Goal: Information Seeking & Learning: Learn about a topic

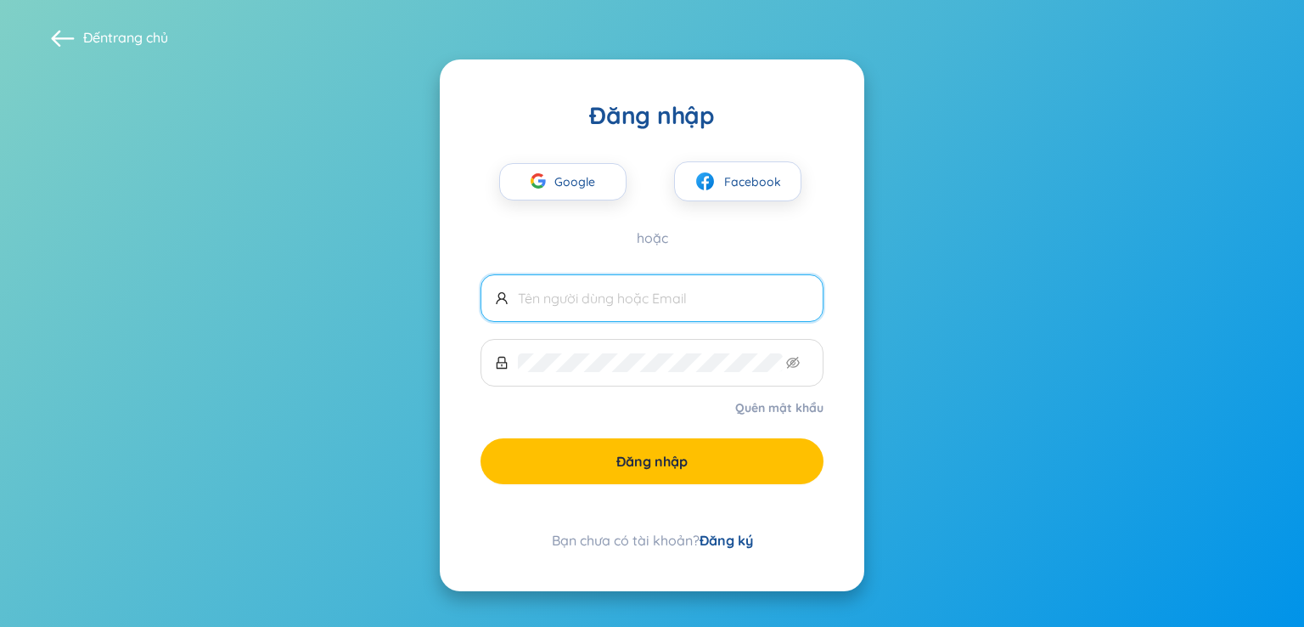
click at [734, 549] on div "Đăng nhập Google Facebook hoặc Quên mật khẩu Đăng nhập Bạn chưa có tài khoản? Đ…" at bounding box center [652, 325] width 425 height 532
click at [729, 544] on font "Đăng ký" at bounding box center [727, 540] width 54 height 17
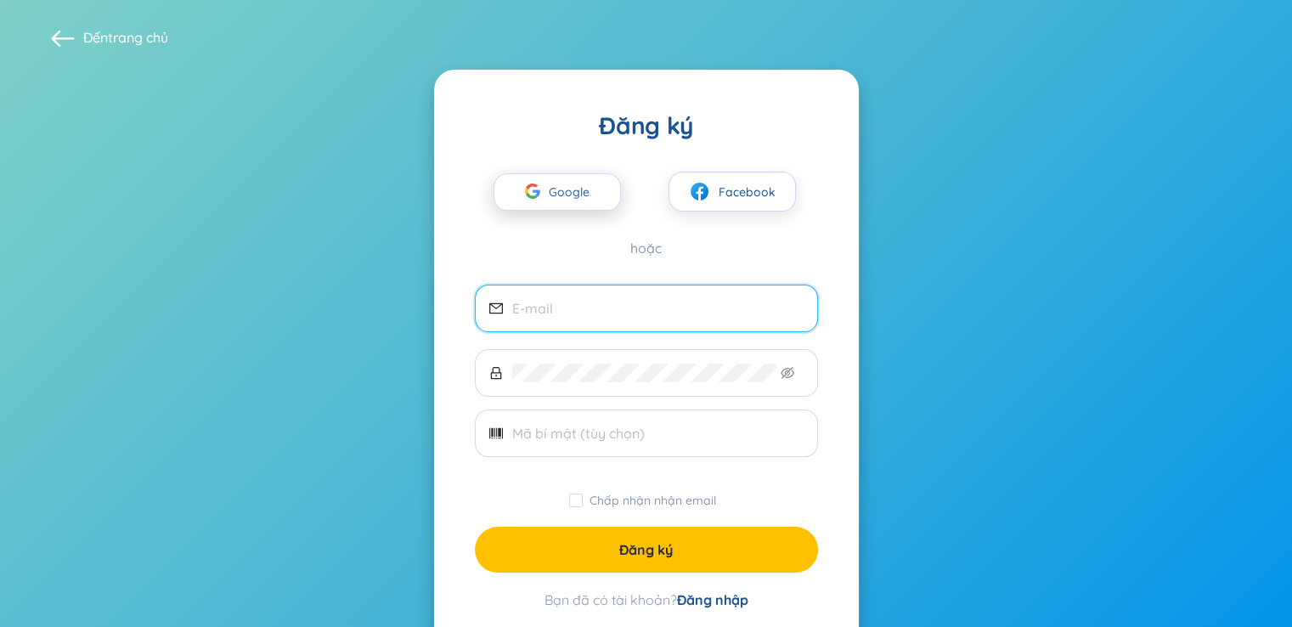
click at [559, 191] on font "Google" at bounding box center [569, 191] width 41 height 15
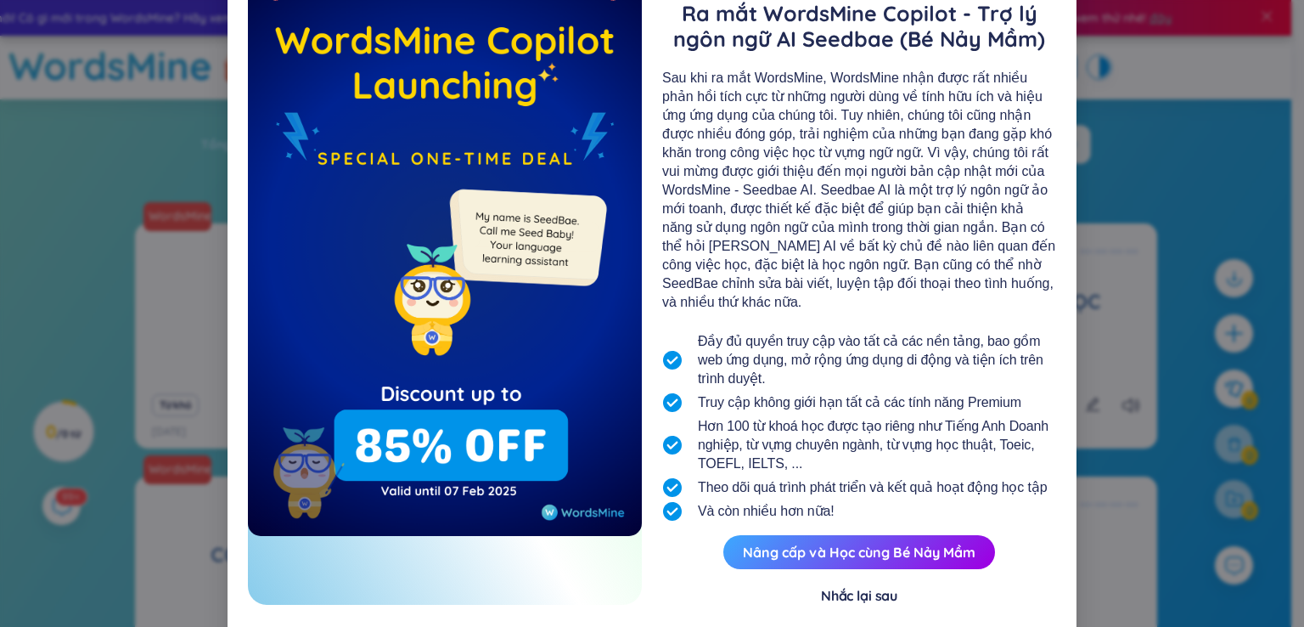
scroll to position [123, 0]
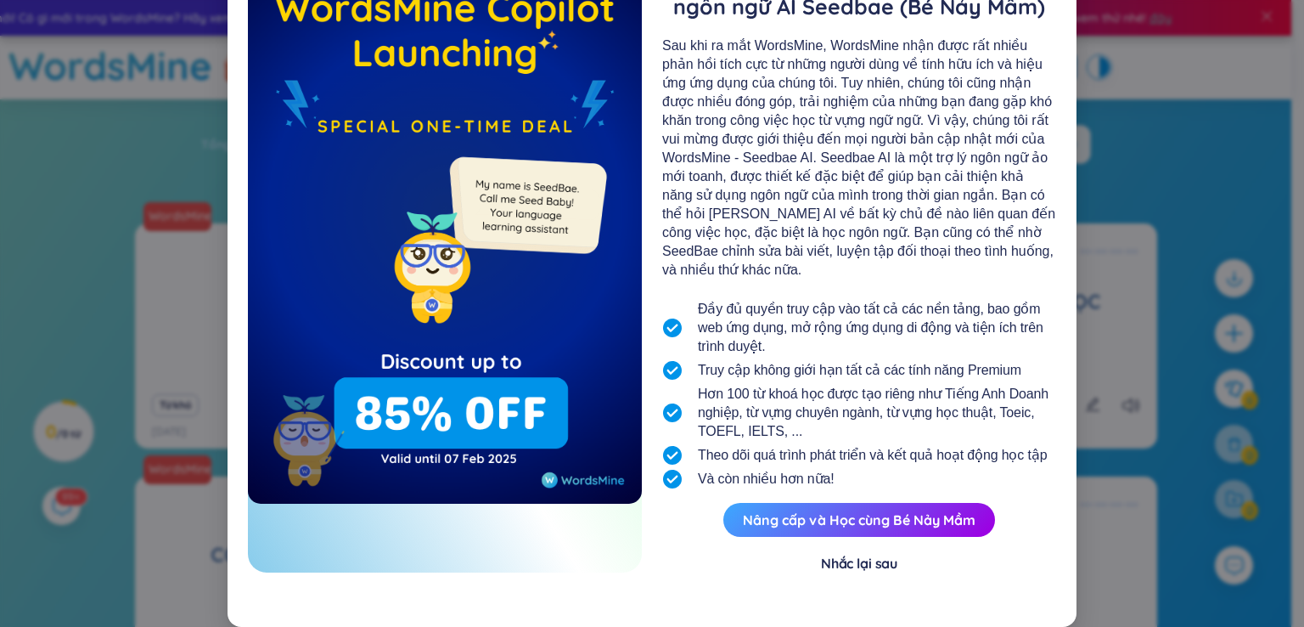
click at [860, 571] on div "Nhắc lại sau" at bounding box center [859, 563] width 76 height 19
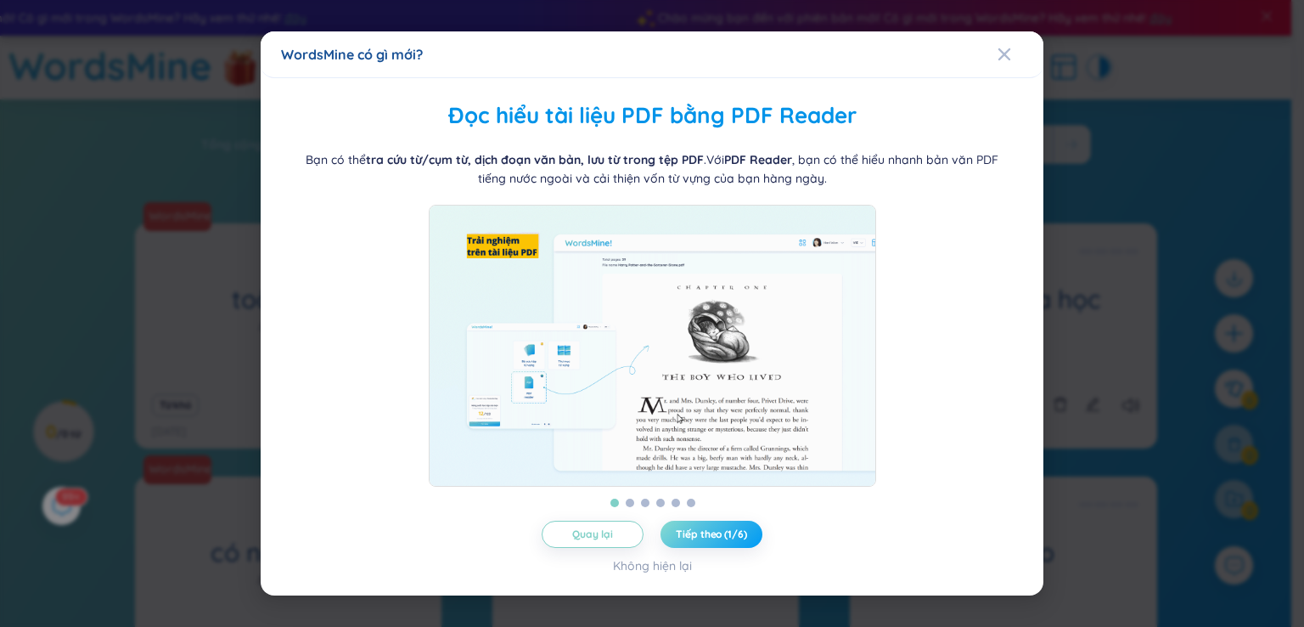
click at [718, 540] on font "Tiếp theo (1/6)" at bounding box center [711, 533] width 70 height 13
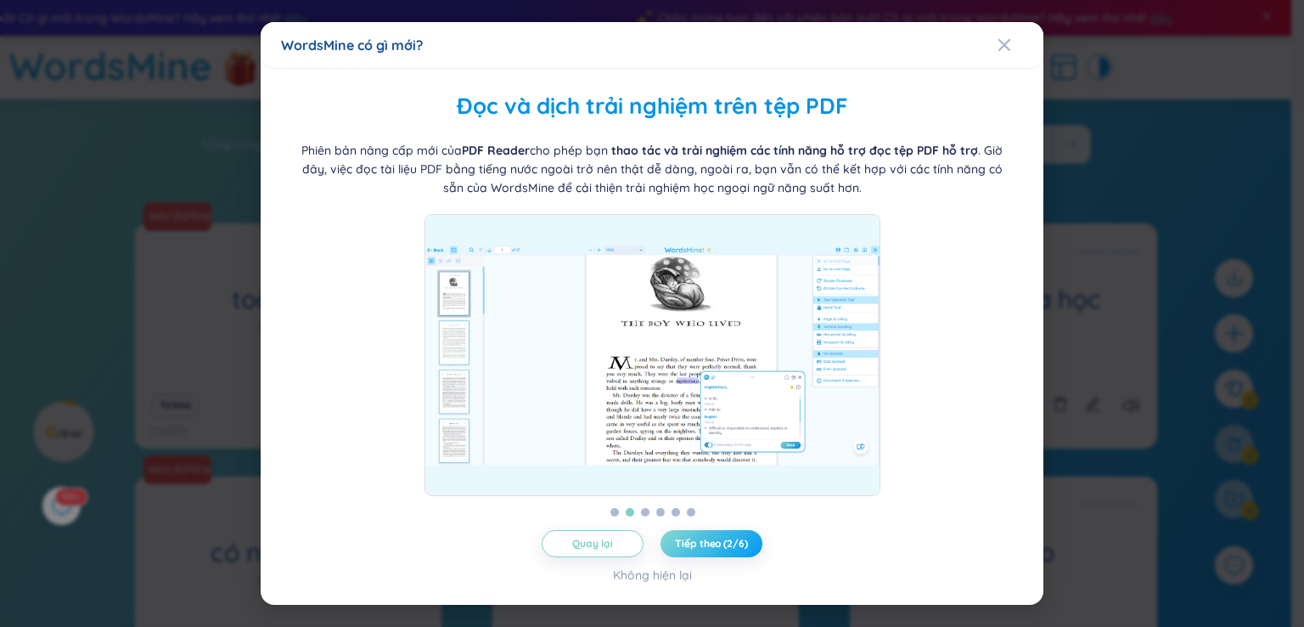
click at [716, 544] on font "Tiếp theo (2/6)" at bounding box center [711, 543] width 72 height 13
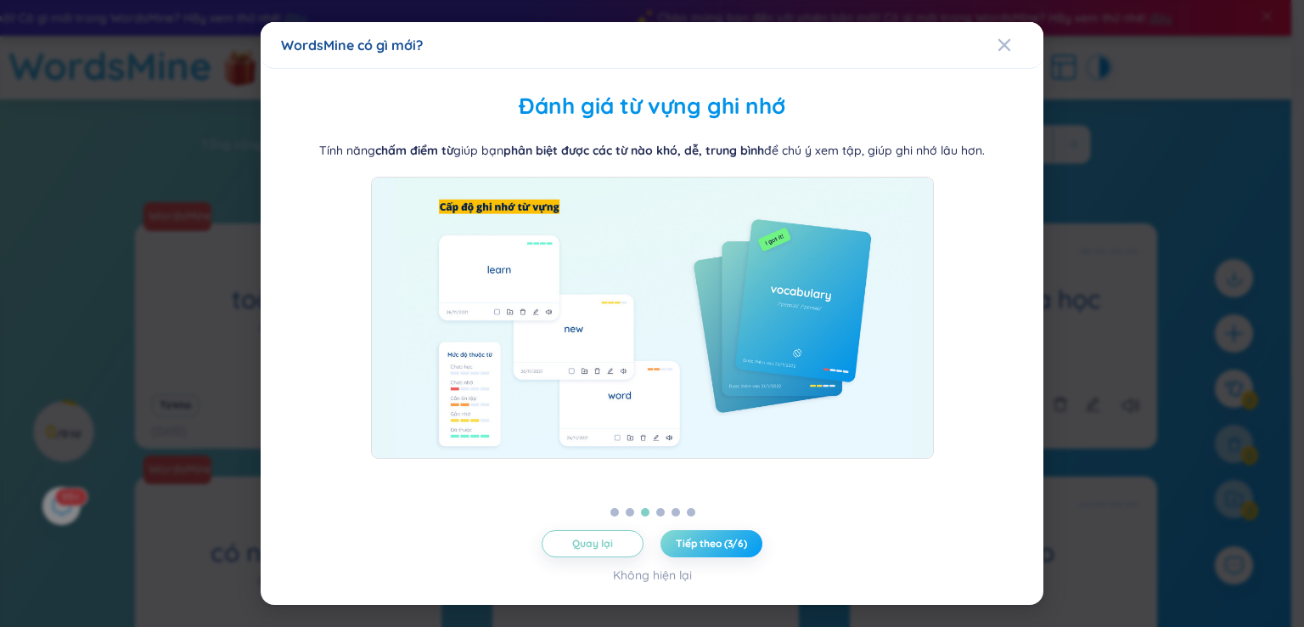
click at [710, 545] on font "Tiếp theo (3/6)" at bounding box center [711, 543] width 71 height 13
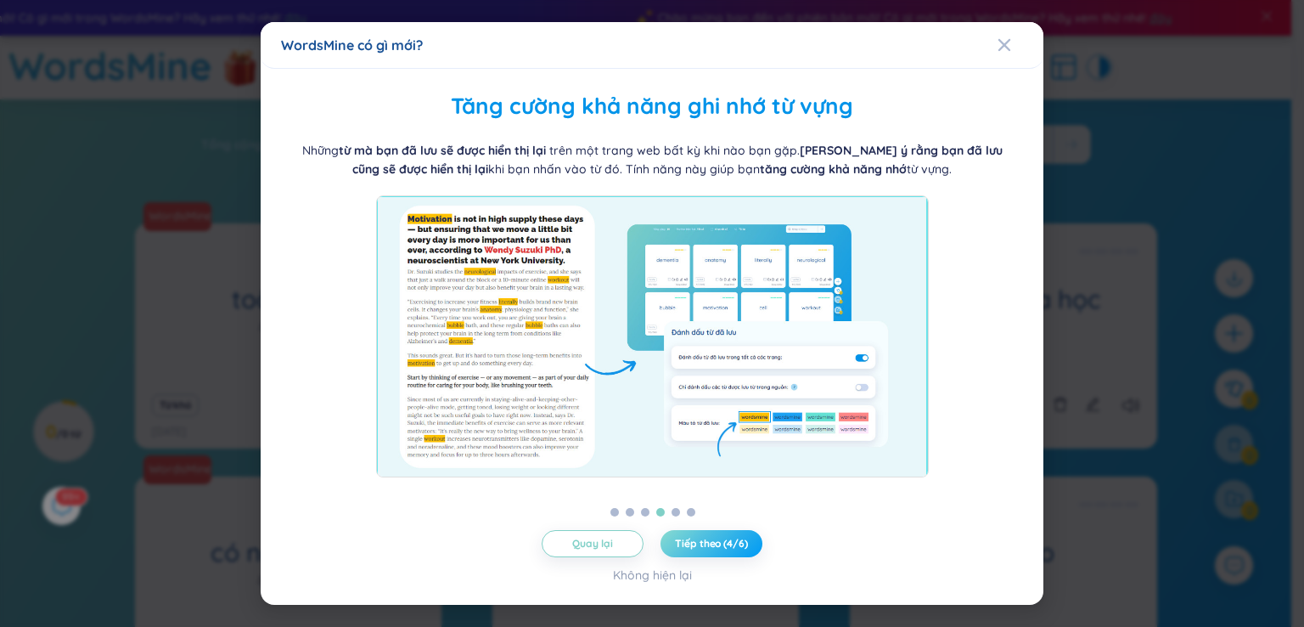
click at [710, 545] on font "Tiếp theo (4/6)" at bounding box center [711, 543] width 72 height 13
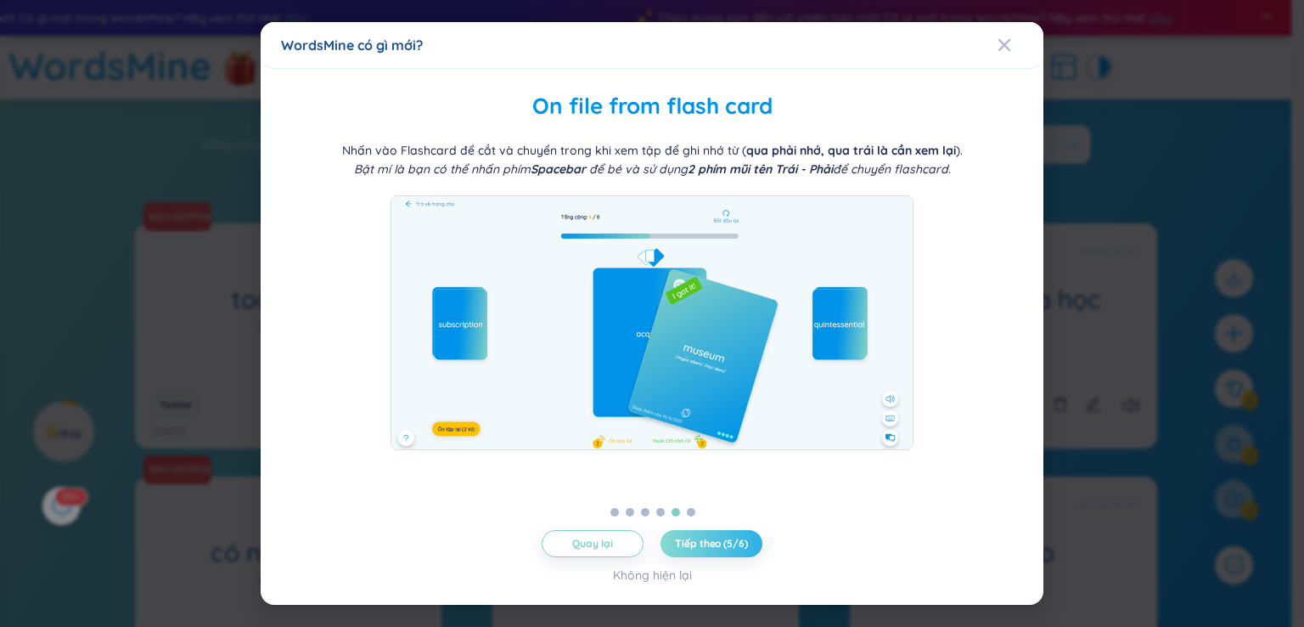
click at [713, 527] on div "Quản lý từ thư mục WordsMine cho phép bạn tự động quản lý thư mục [PERSON_NAME]…" at bounding box center [652, 336] width 742 height 495
click at [717, 542] on font "Tiếp theo (5/6)" at bounding box center [711, 543] width 72 height 13
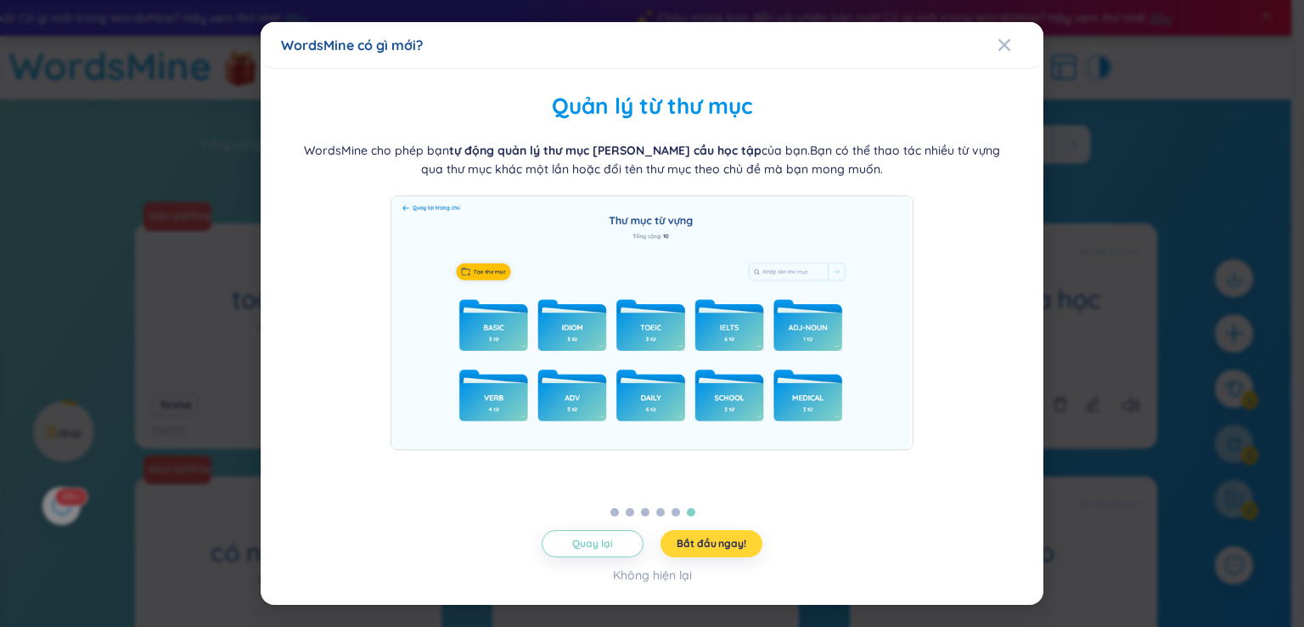
click at [726, 527] on div "Quản lý từ thư mục WordsMine cho phép bạn tự động quản lý thư mục [PERSON_NAME]…" at bounding box center [652, 336] width 742 height 495
click at [724, 539] on font "Bắt đầu ngay!" at bounding box center [711, 543] width 69 height 13
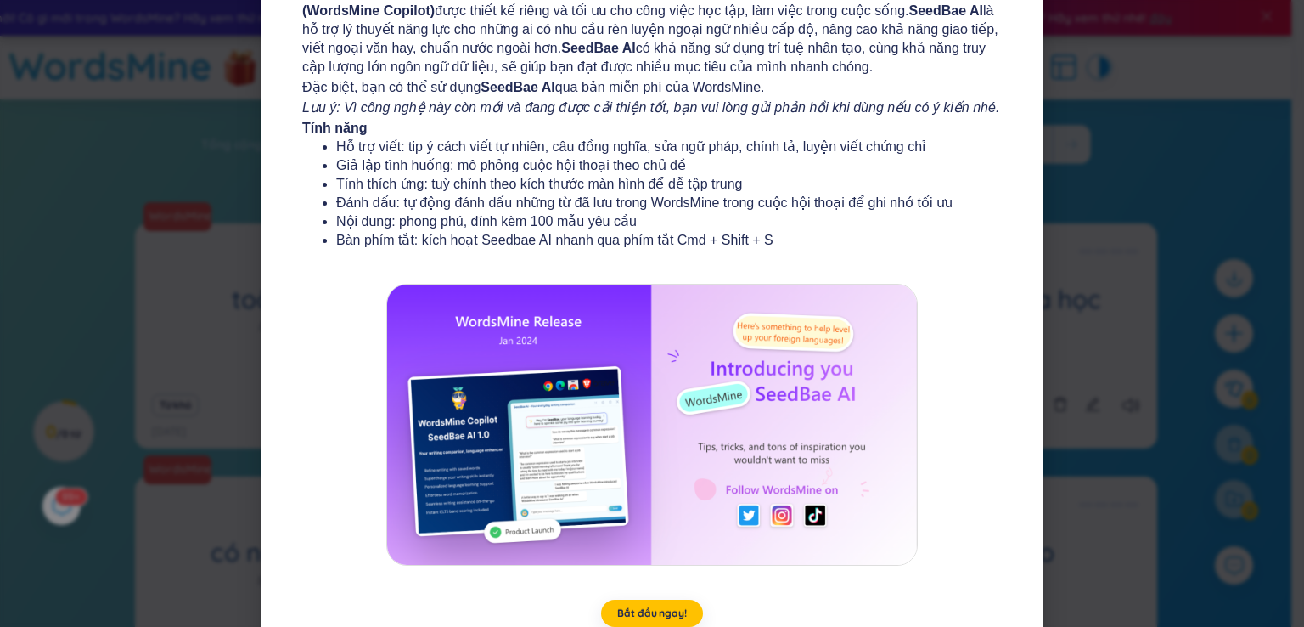
scroll to position [183, 0]
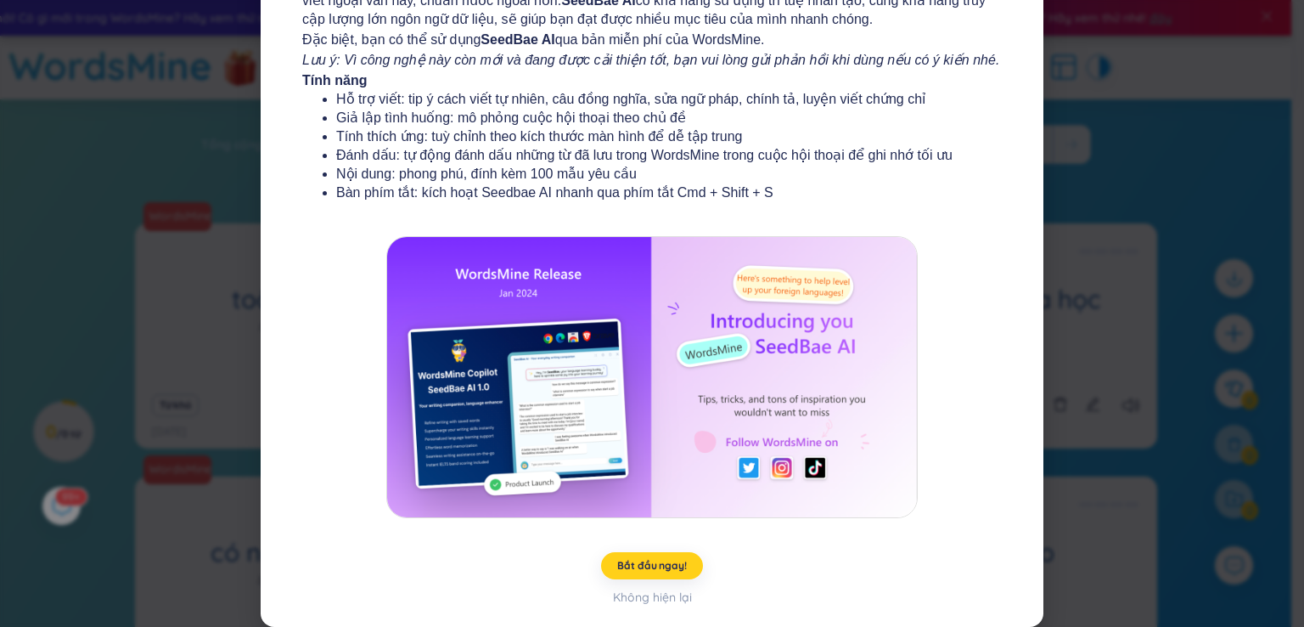
click at [652, 568] on font "Bắt đầu ngay!" at bounding box center [651, 565] width 69 height 13
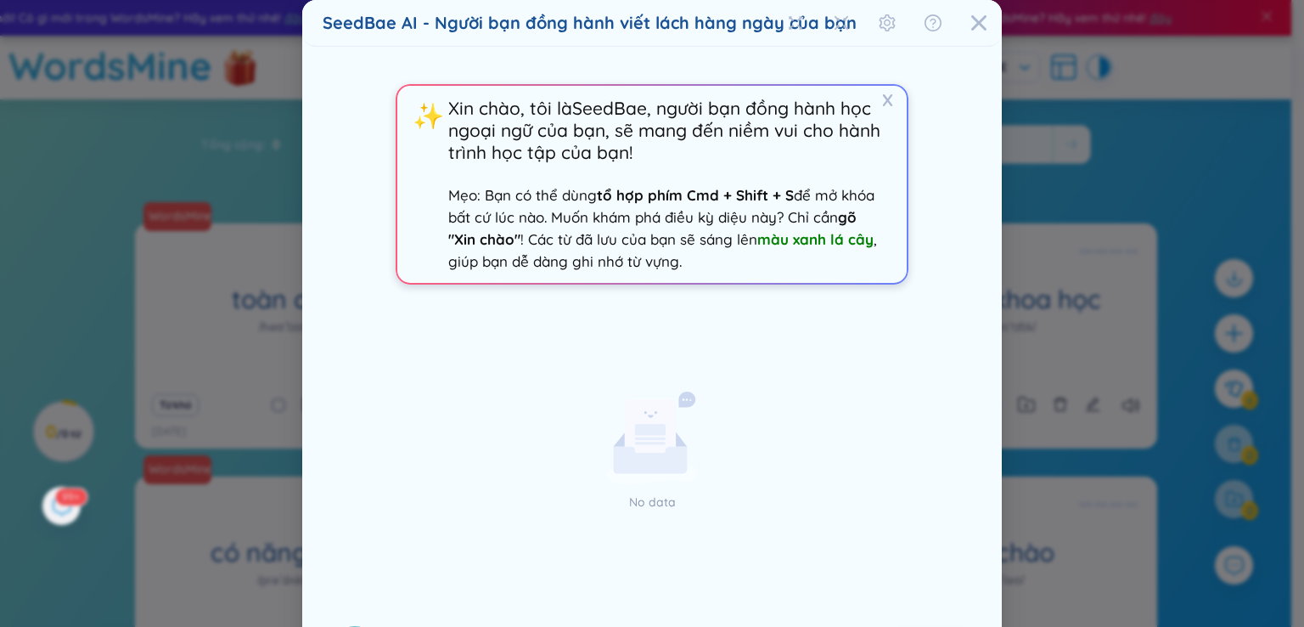
scroll to position [76, 0]
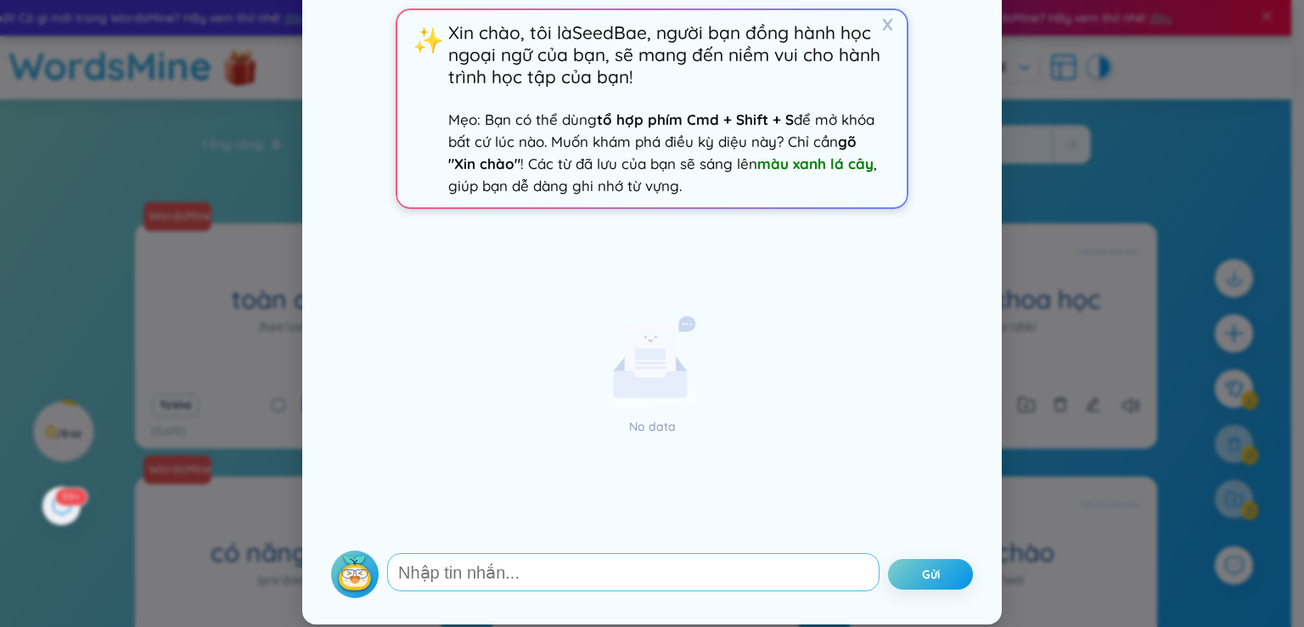
click at [539, 571] on textarea at bounding box center [633, 572] width 493 height 38
type textarea "Sheepy"
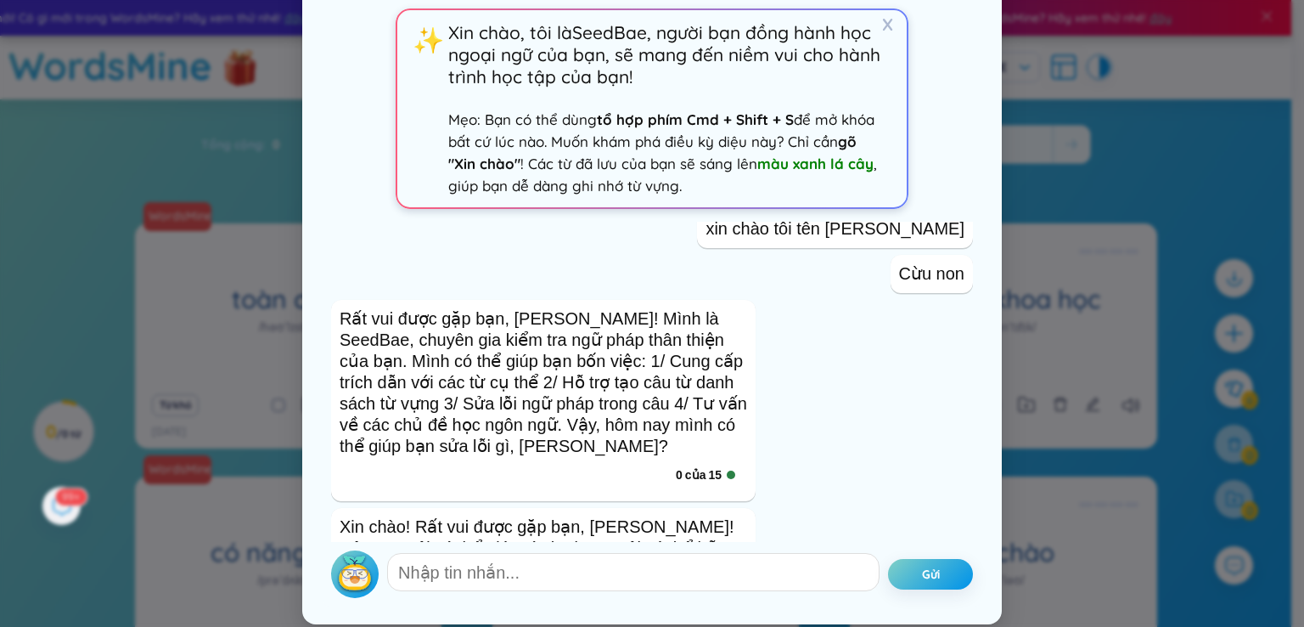
scroll to position [181, 0]
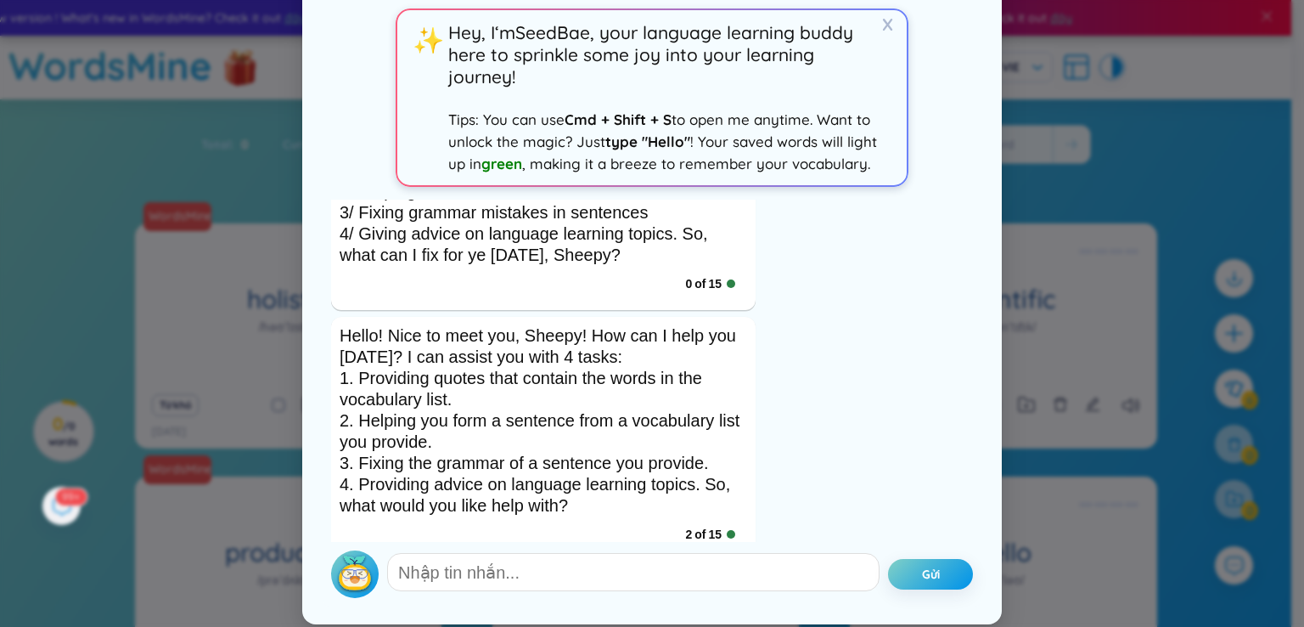
drag, startPoint x: 851, startPoint y: 323, endPoint x: 576, endPoint y: 369, distance: 279.0
click at [851, 323] on div "Hello! Nice to meet you, Sheepy! How can I help you [DATE]? I can assist you wi…" at bounding box center [652, 439] width 642 height 244
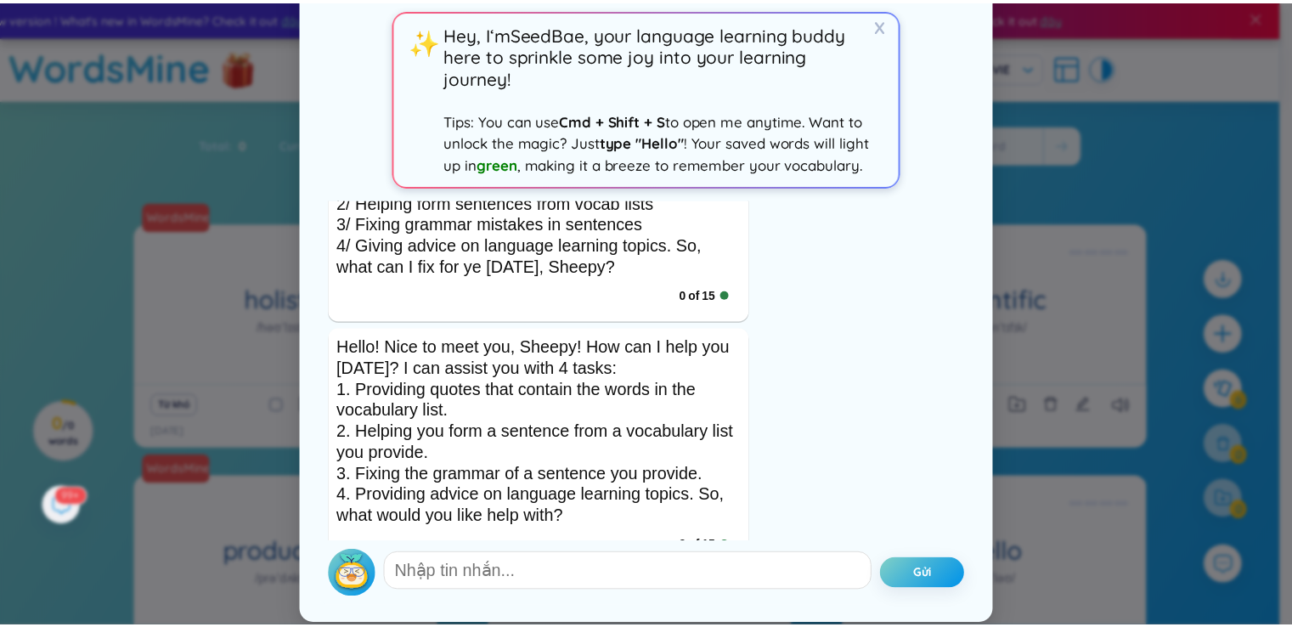
scroll to position [203, 0]
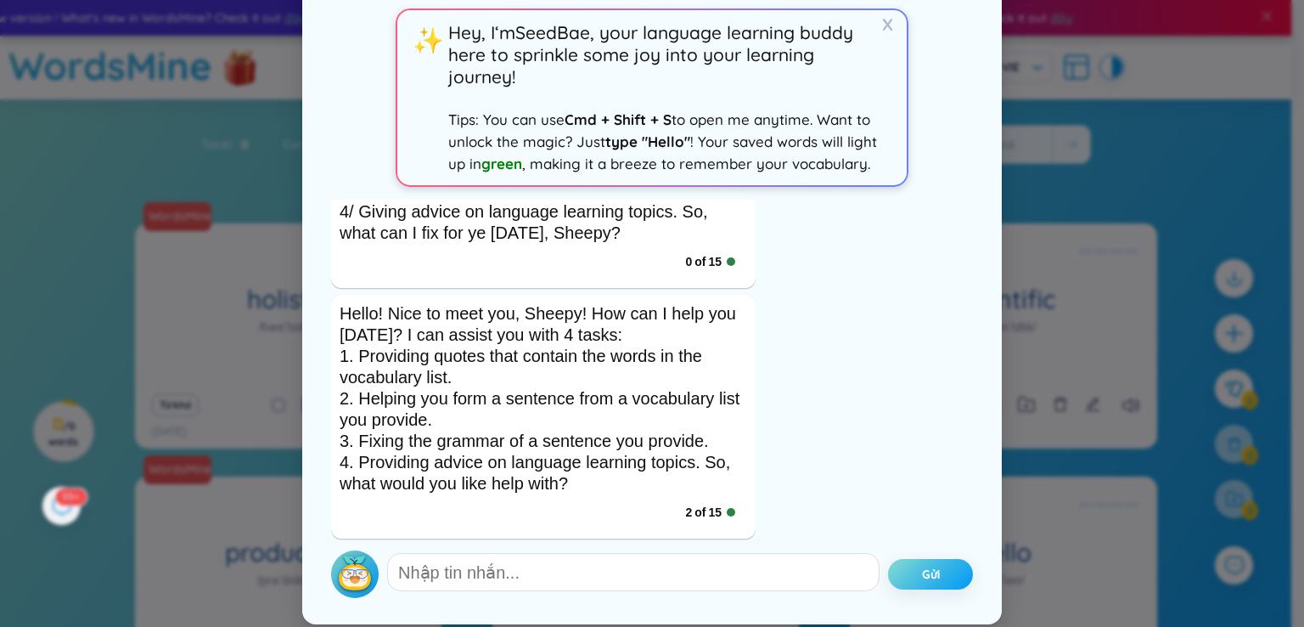
click at [907, 567] on button "Gửi" at bounding box center [930, 574] width 85 height 31
click at [1090, 149] on div "SeedBae AI - Your everyday writing companion X ✨ Hey, I‘m SeedBae , your langua…" at bounding box center [652, 313] width 1304 height 627
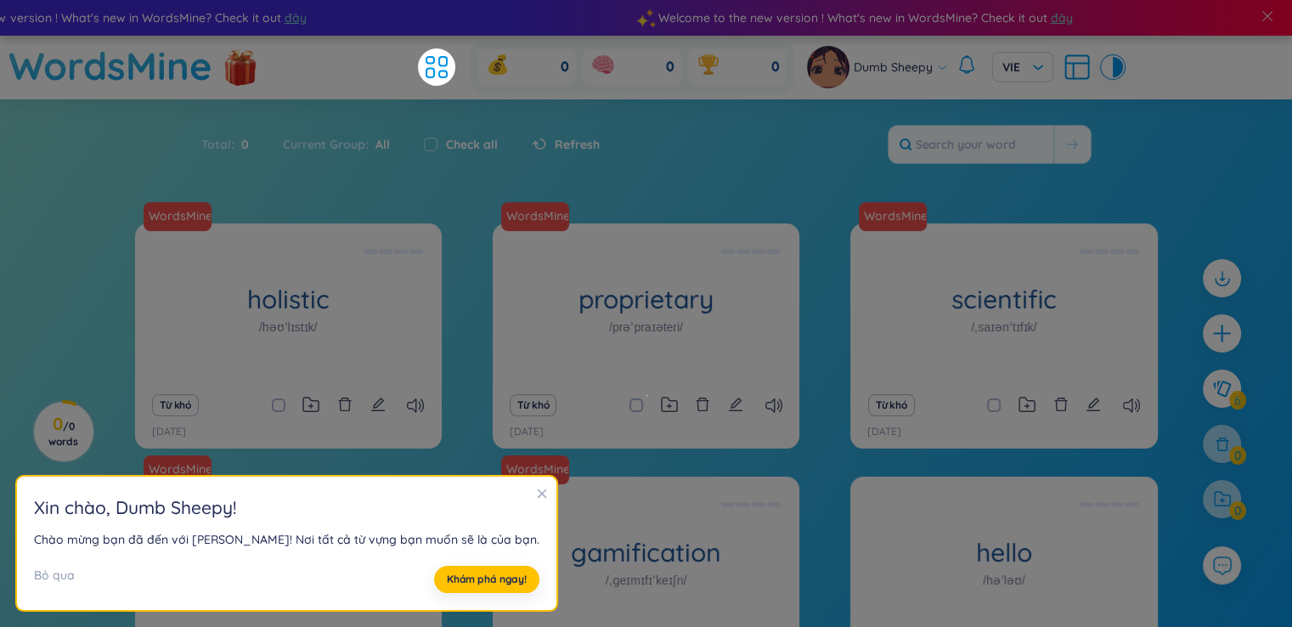
scroll to position [0, 0]
click at [538, 492] on icon "close" at bounding box center [542, 493] width 9 height 9
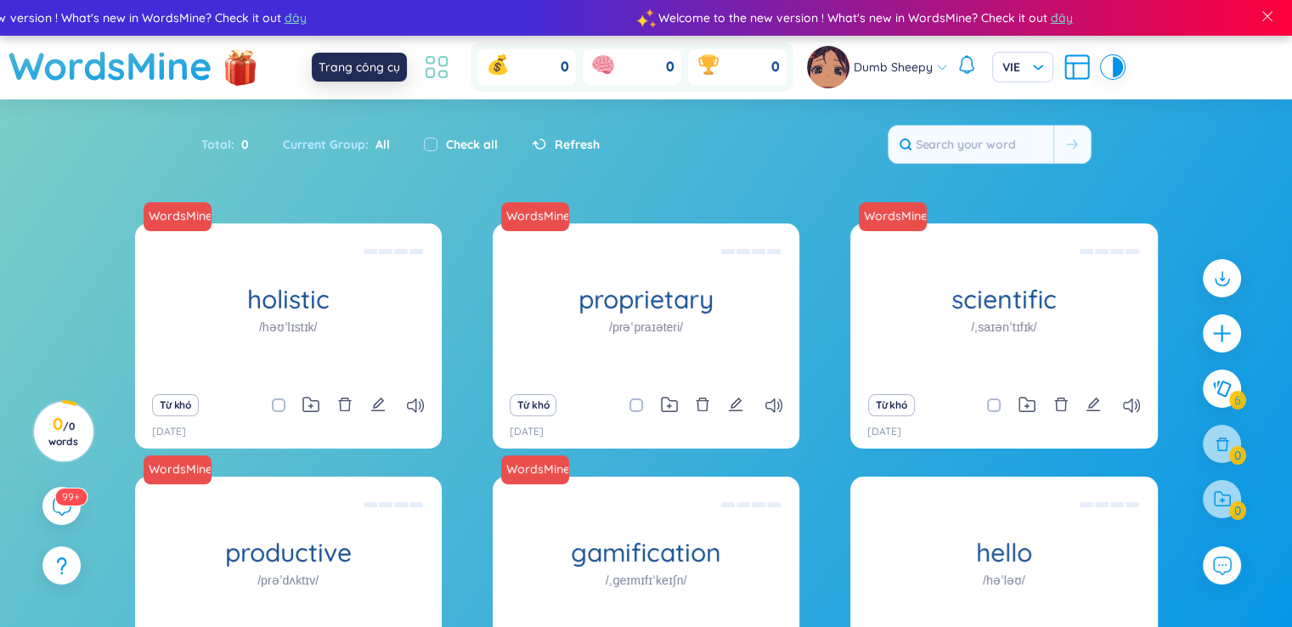
click at [439, 59] on icon at bounding box center [443, 61] width 8 height 9
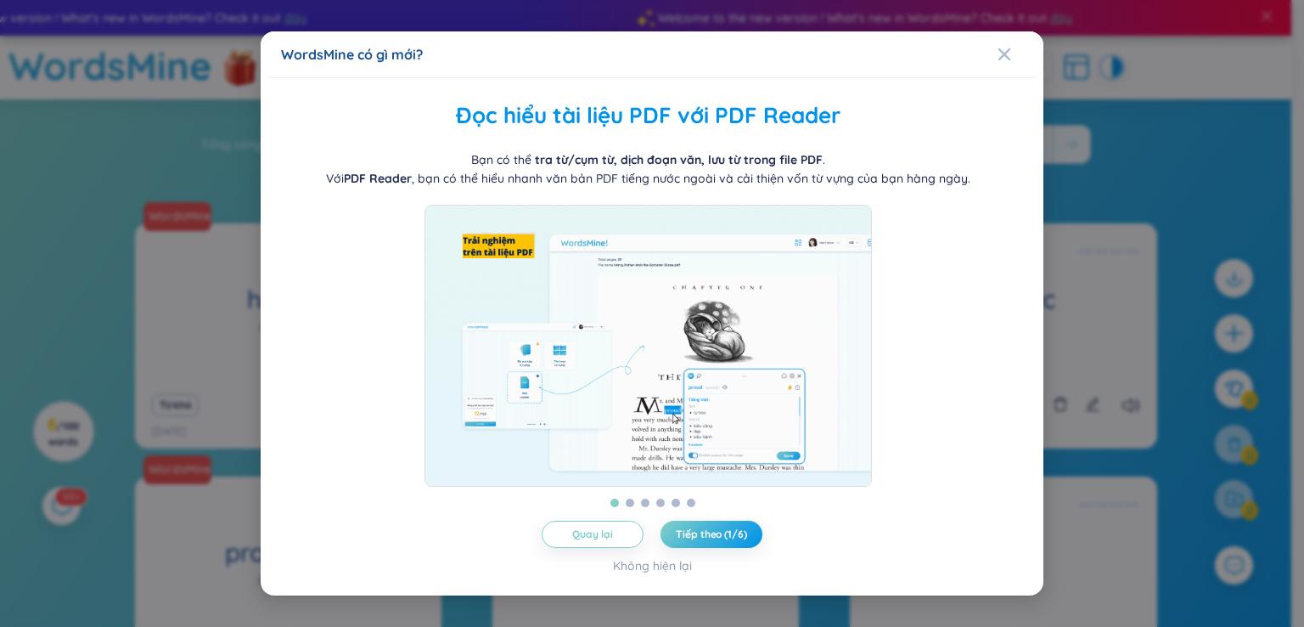
click at [607, 541] on span "Quay lại" at bounding box center [592, 534] width 40 height 14
click at [1002, 48] on icon "Close" at bounding box center [1005, 55] width 14 height 14
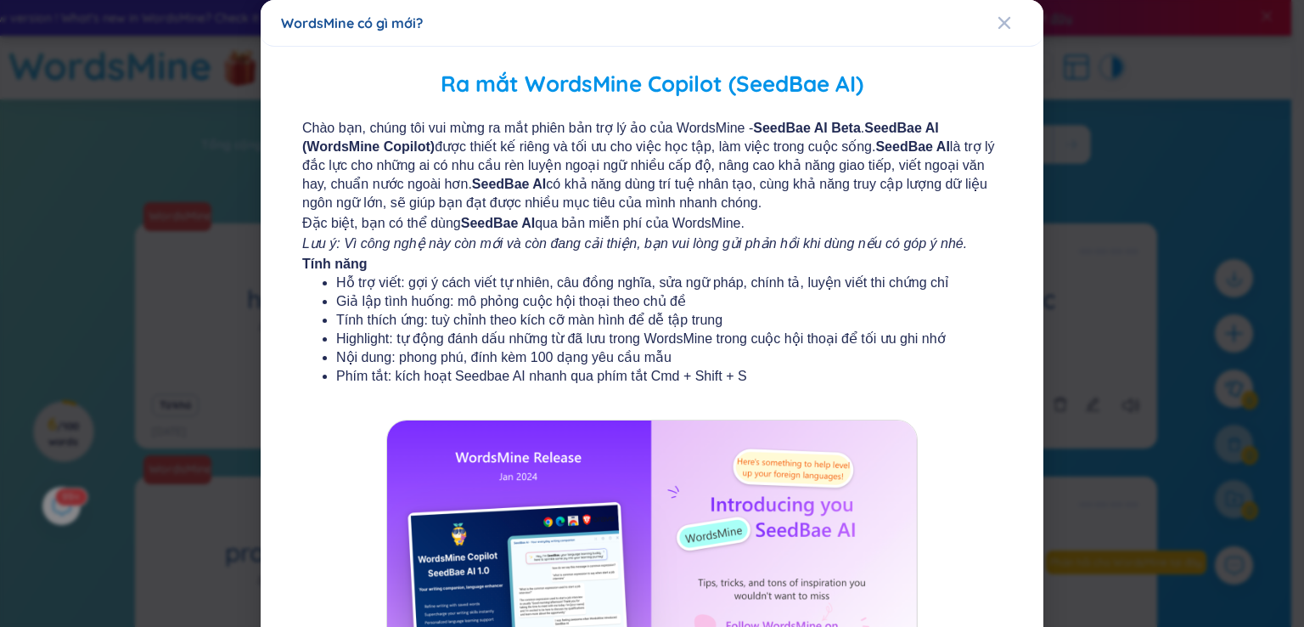
click at [999, 21] on icon "Close" at bounding box center [1005, 23] width 12 height 12
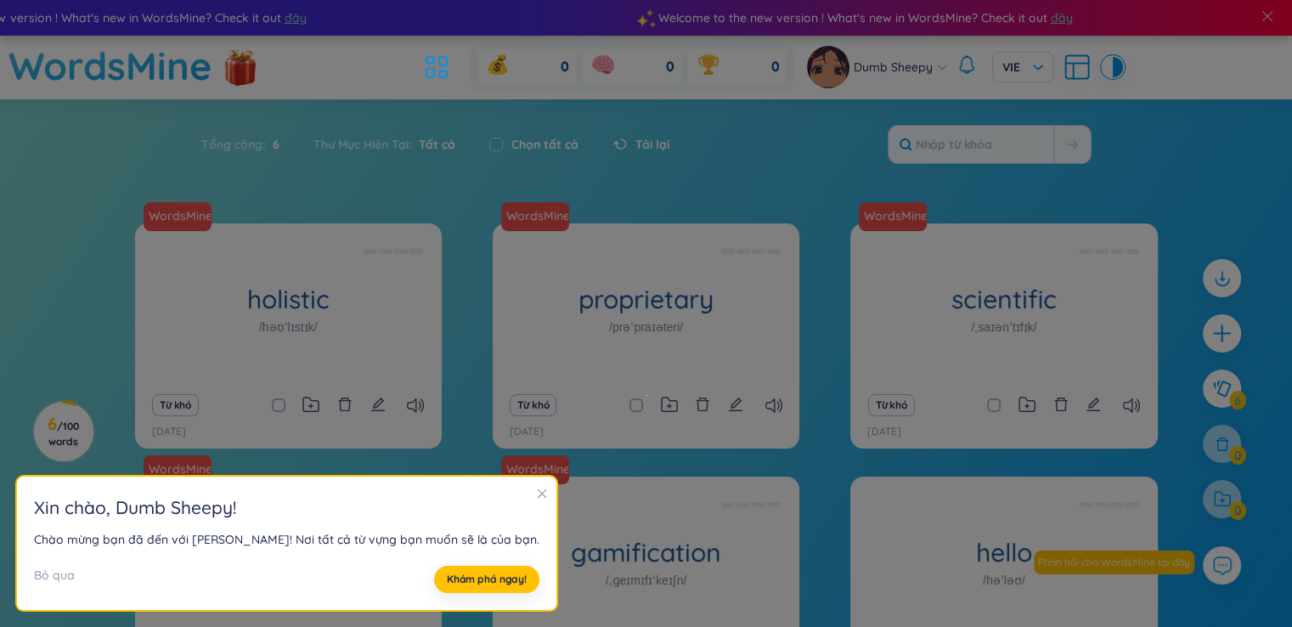
click at [536, 490] on icon "close" at bounding box center [542, 493] width 12 height 12
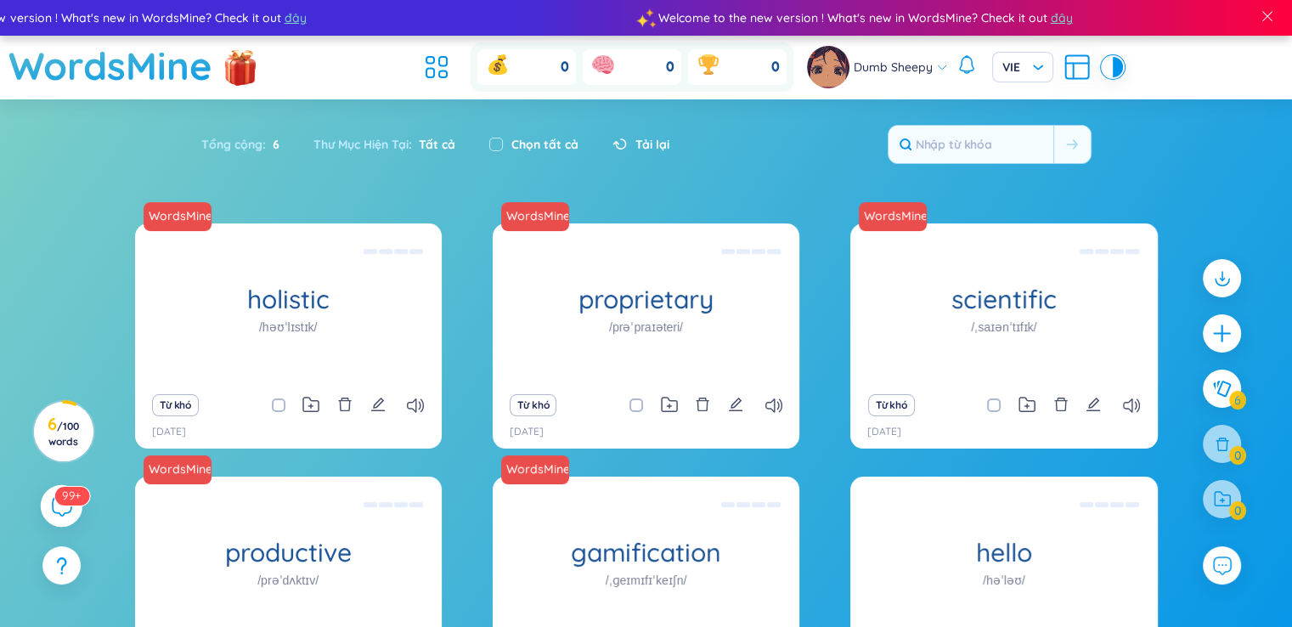
click at [60, 516] on div "99+" at bounding box center [62, 506] width 42 height 42
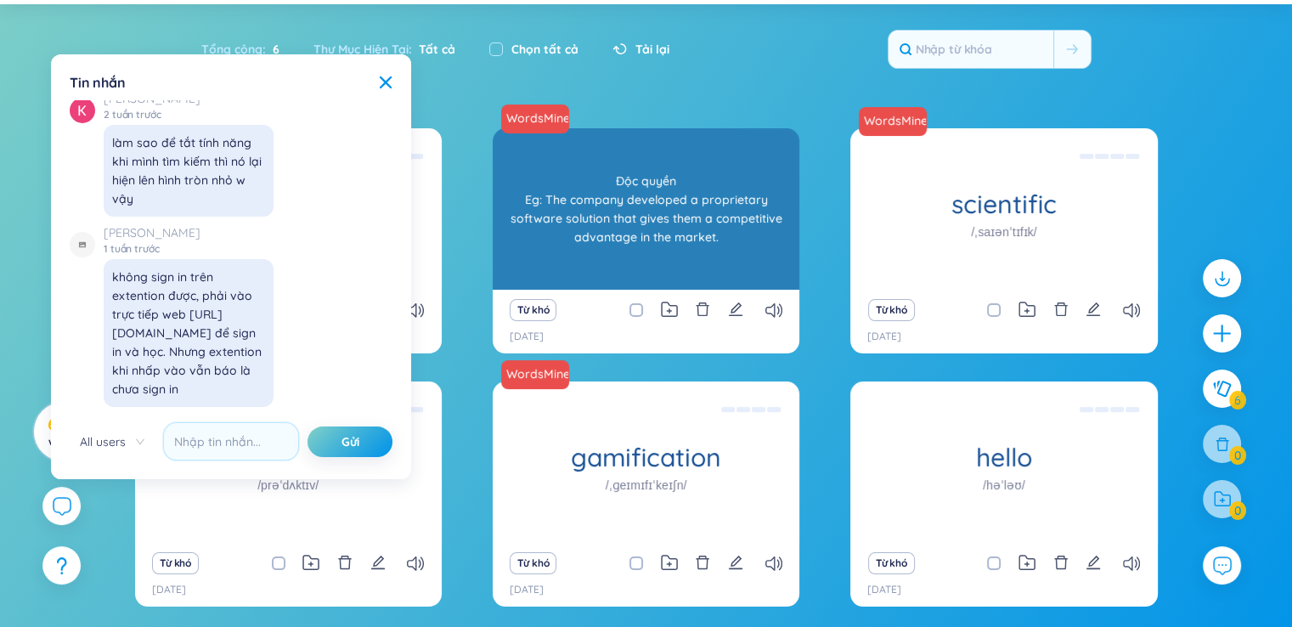
scroll to position [78, 0]
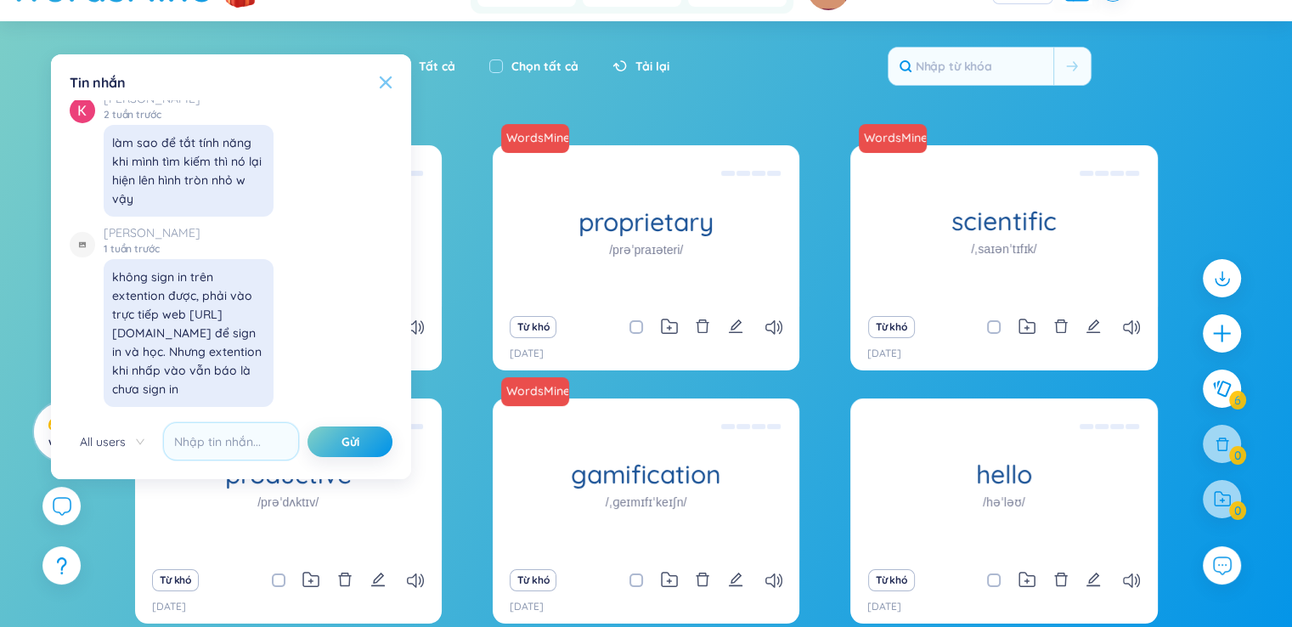
click at [388, 79] on icon at bounding box center [386, 82] width 12 height 12
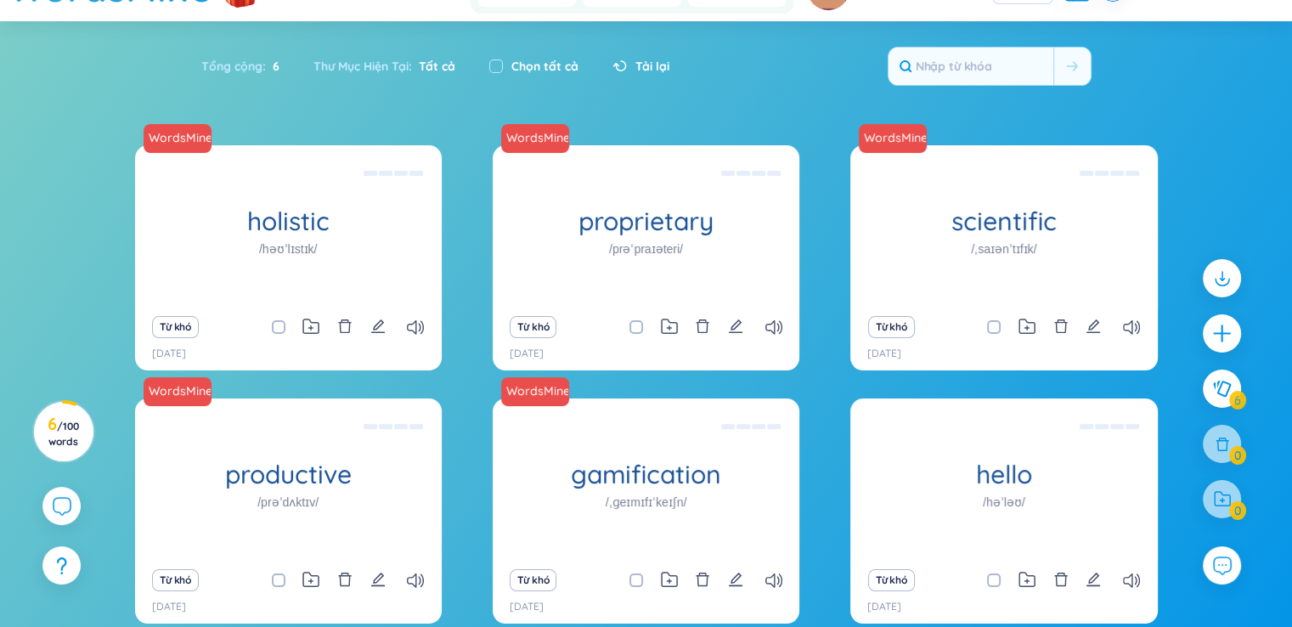
scroll to position [0, 0]
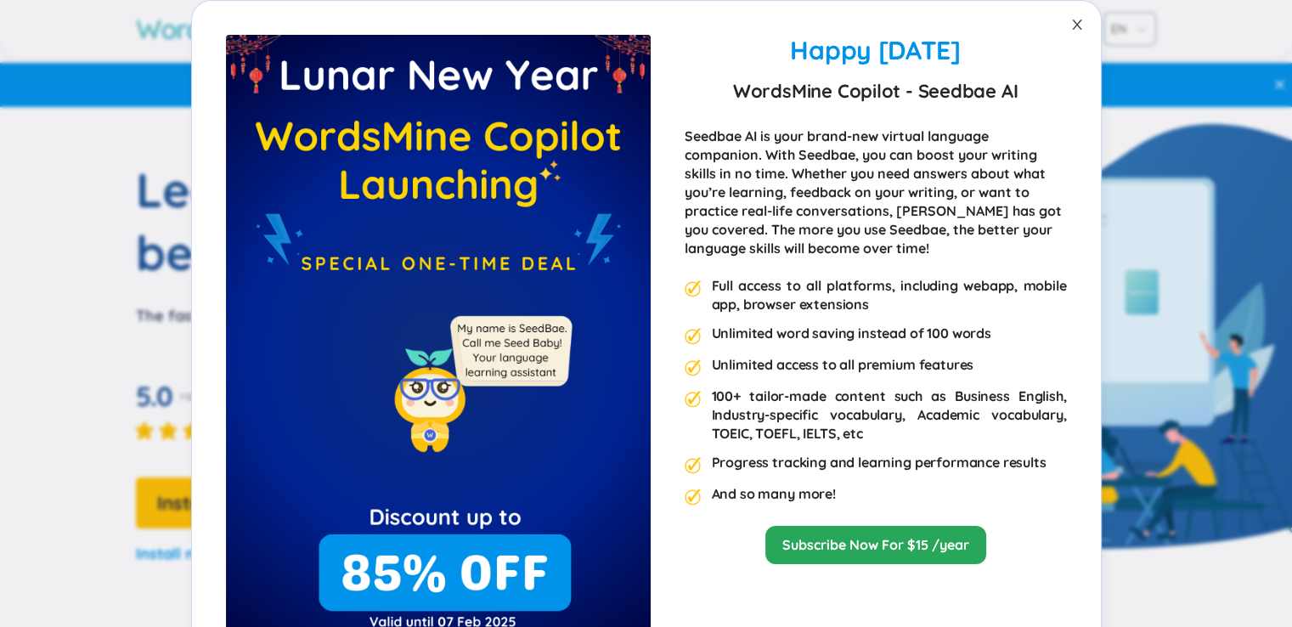
click at [1072, 24] on icon "close" at bounding box center [1076, 25] width 9 height 10
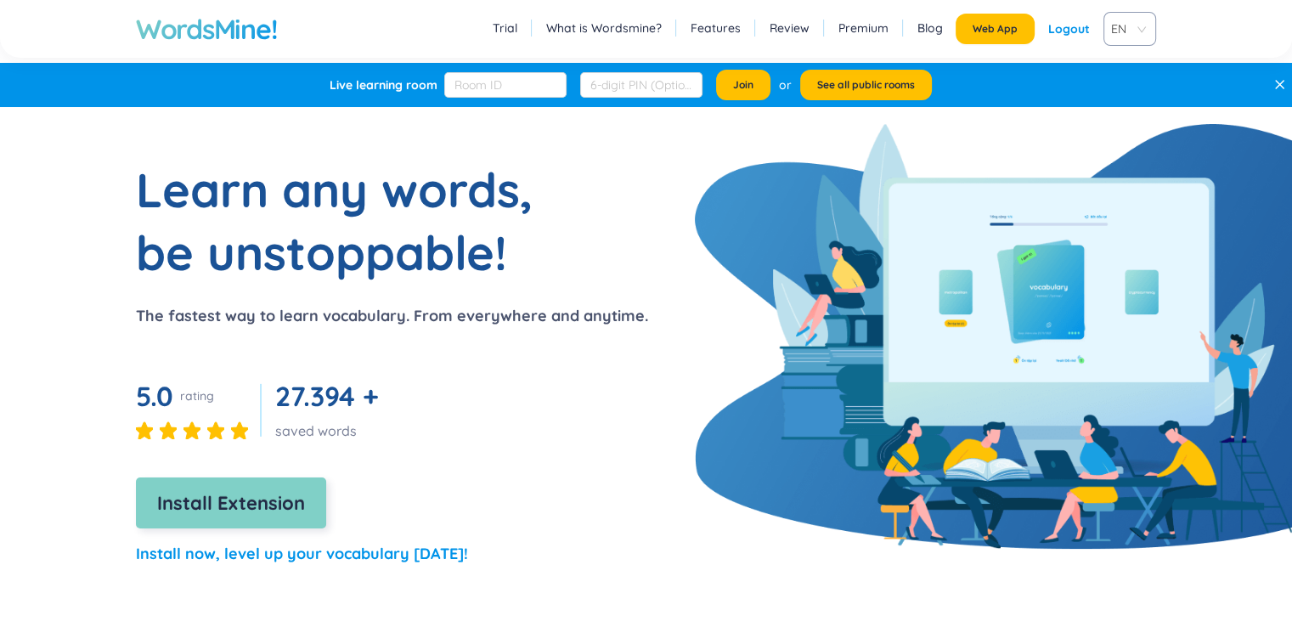
click at [197, 493] on span "Install Extension" at bounding box center [231, 503] width 148 height 30
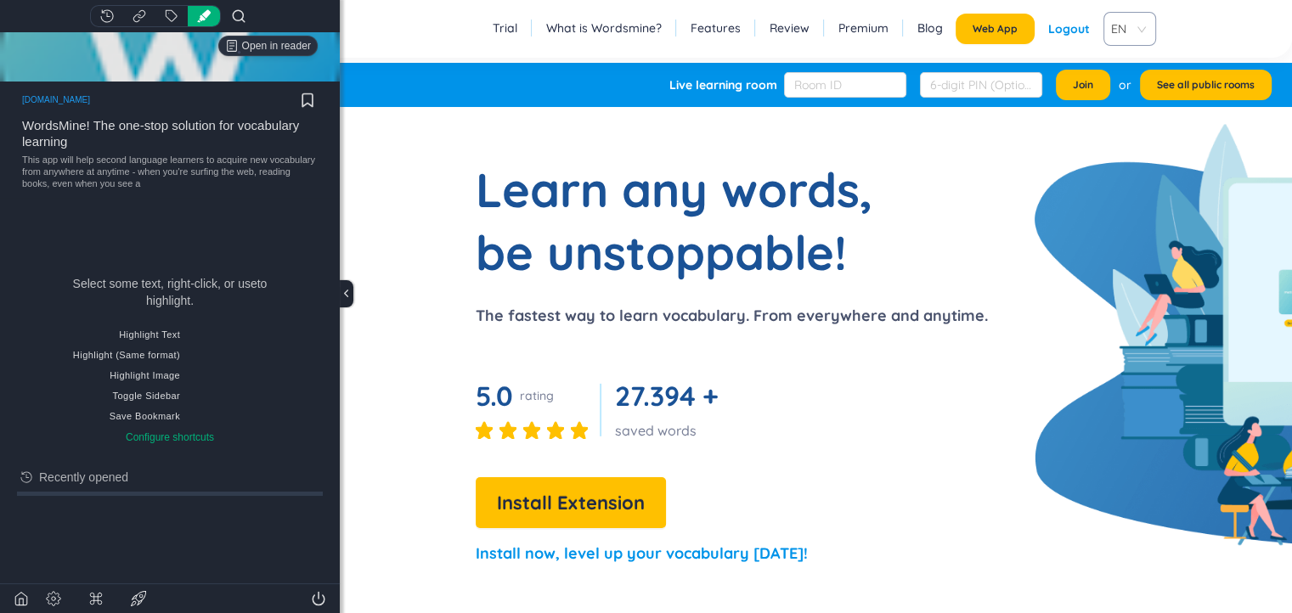
click at [109, 3] on header at bounding box center [170, 16] width 340 height 32
click at [107, 15] on icon "Show all highlighted pages" at bounding box center [107, 16] width 14 height 14
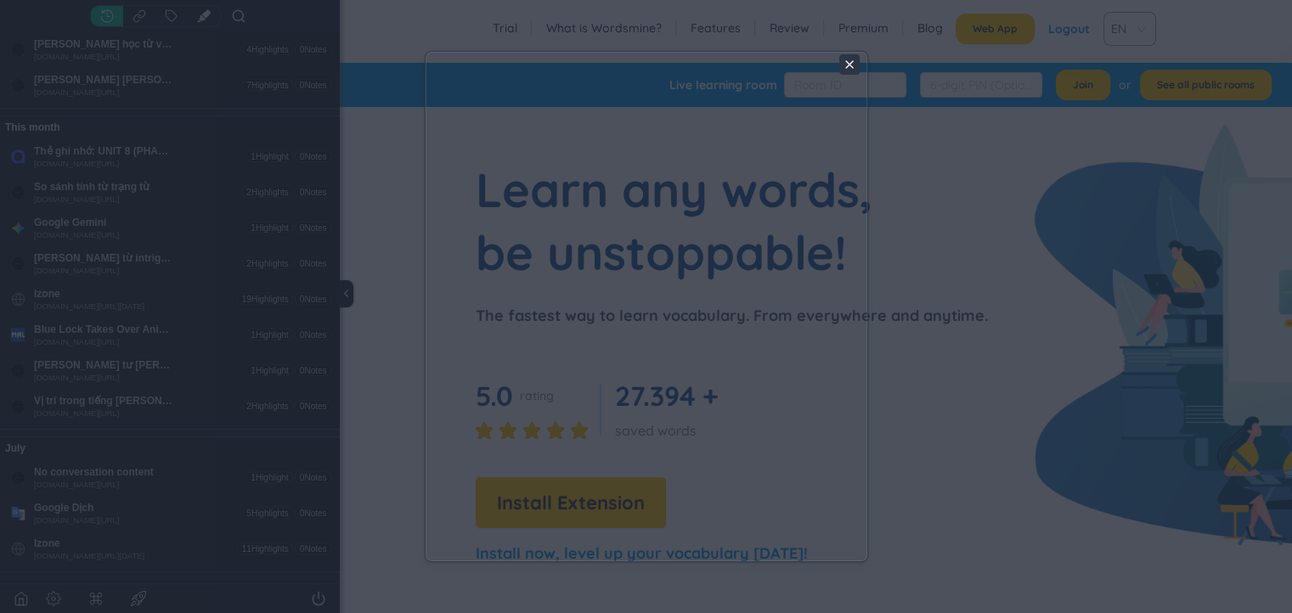
click at [853, 70] on icon at bounding box center [849, 65] width 14 height 14
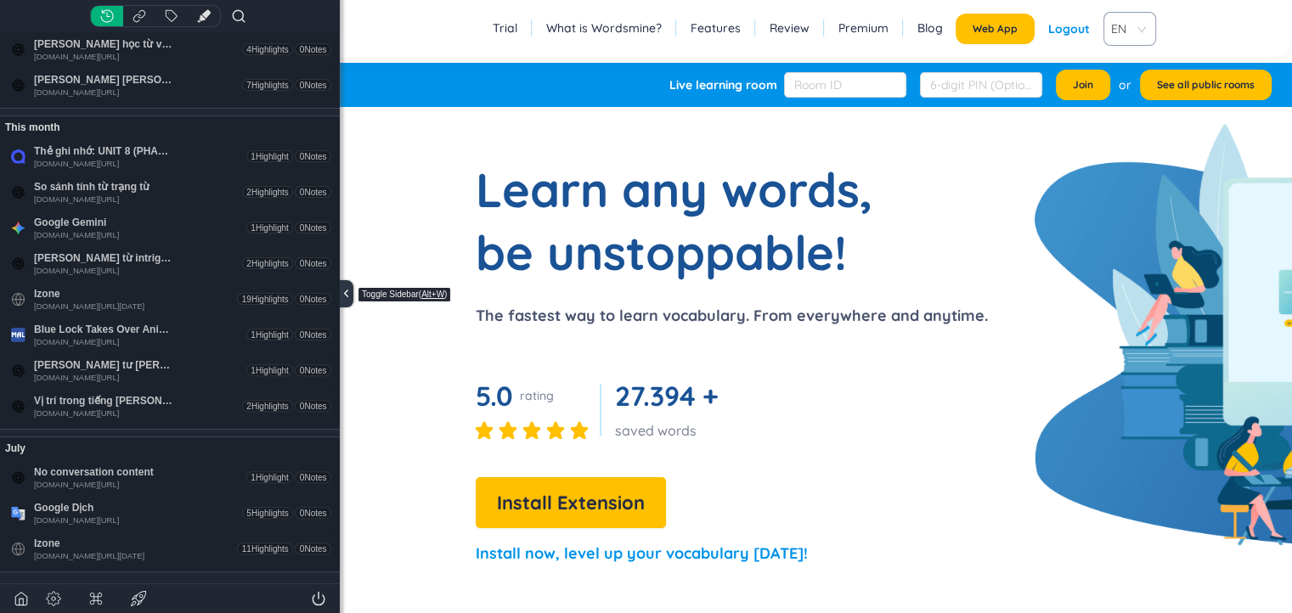
click at [350, 300] on icon "Toggle sidebar" at bounding box center [346, 293] width 13 height 13
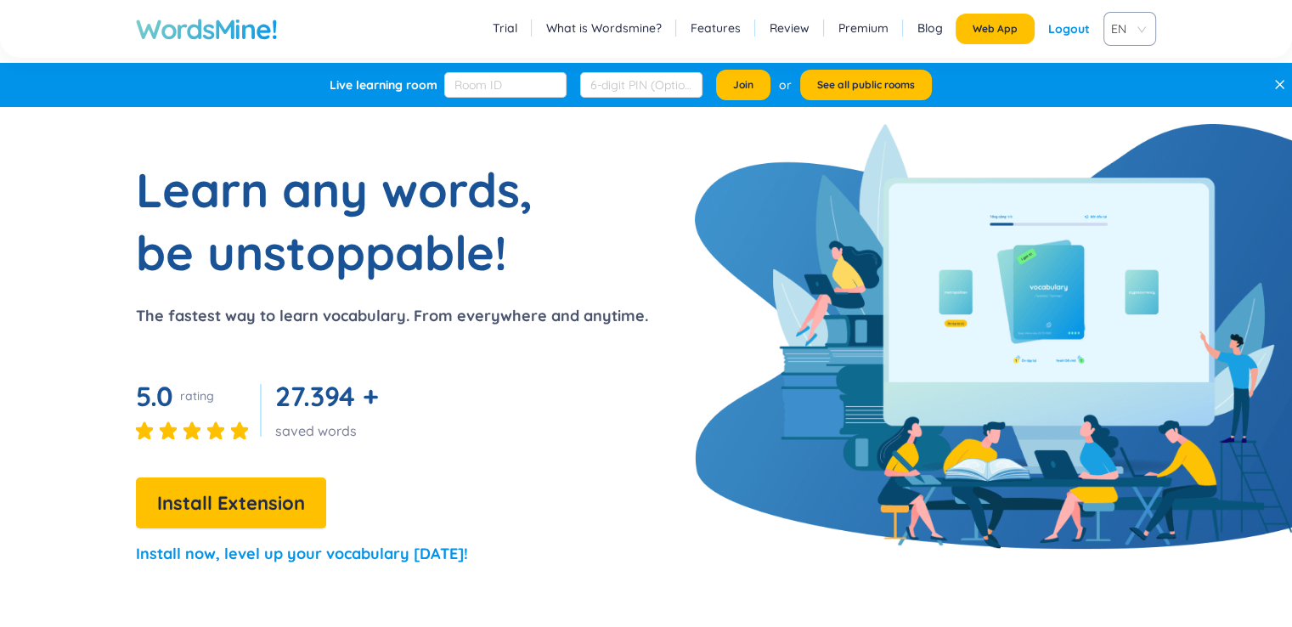
click at [801, 27] on link "Review" at bounding box center [789, 28] width 40 height 17
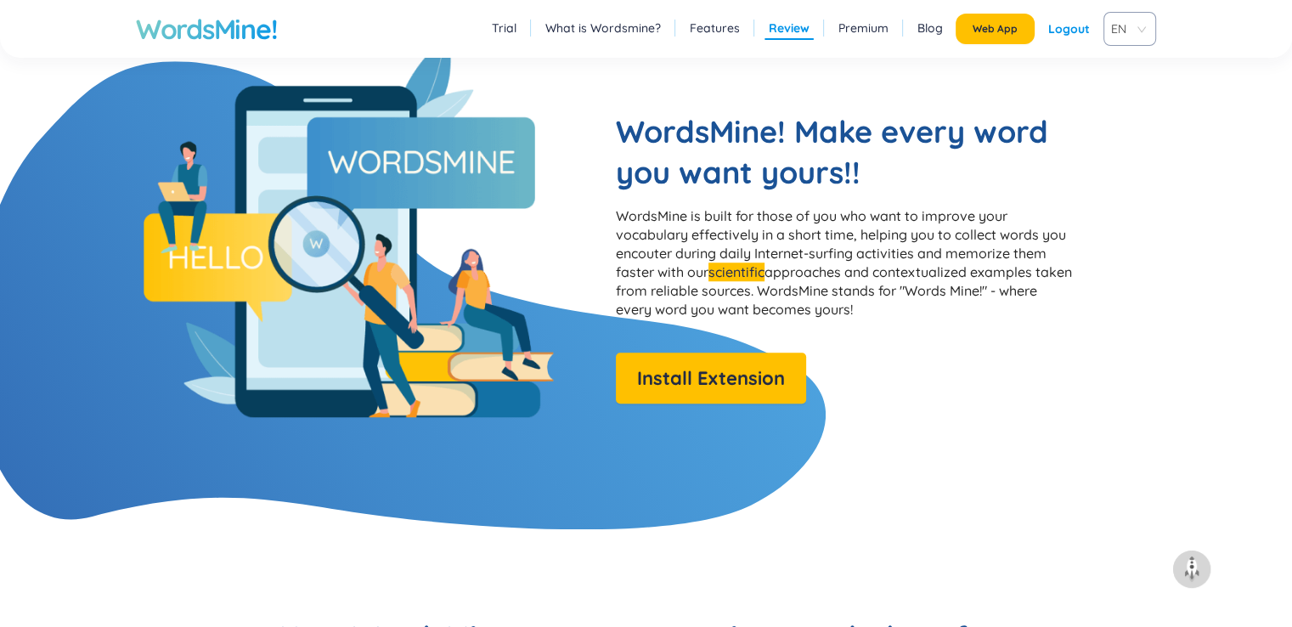
scroll to position [3207, 0]
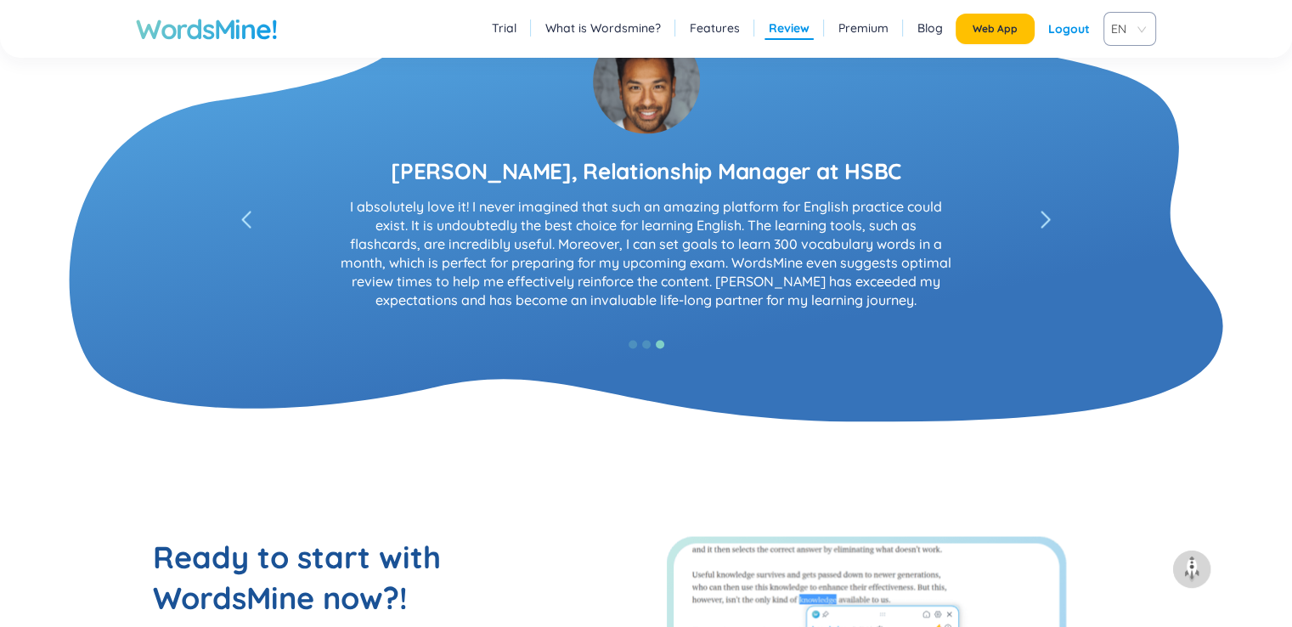
click at [1112, 27] on span "EN" at bounding box center [1126, 28] width 31 height 25
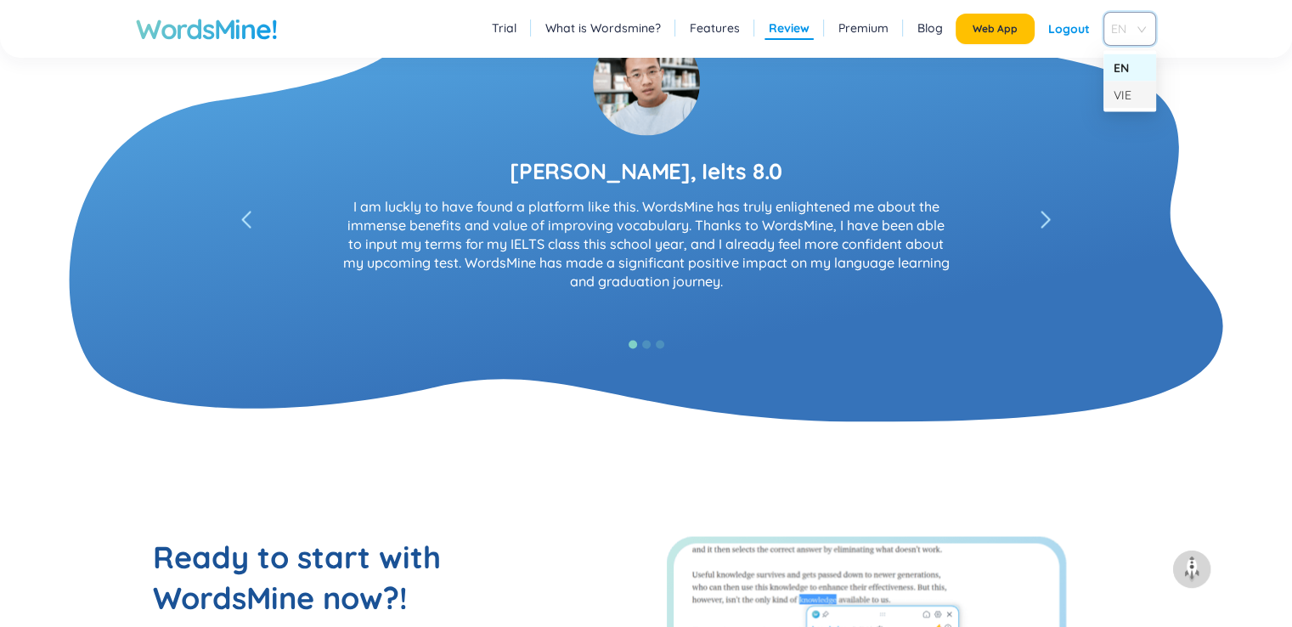
click at [1119, 96] on div "VIE" at bounding box center [1129, 94] width 32 height 19
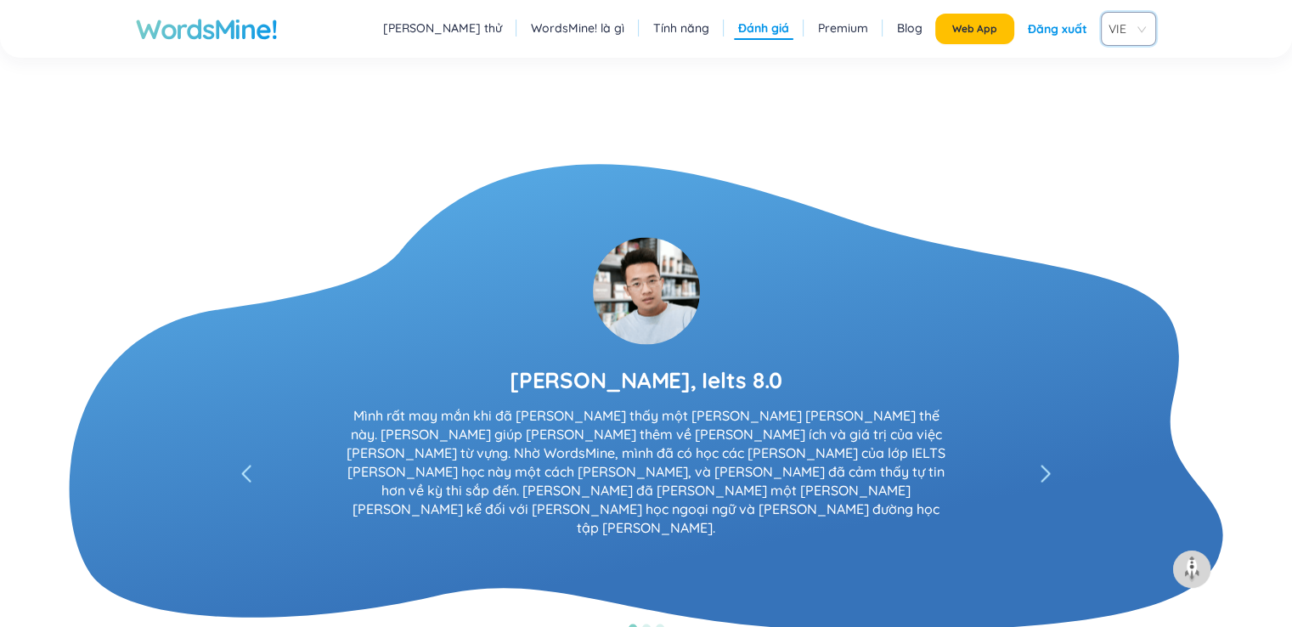
scroll to position [3206, 0]
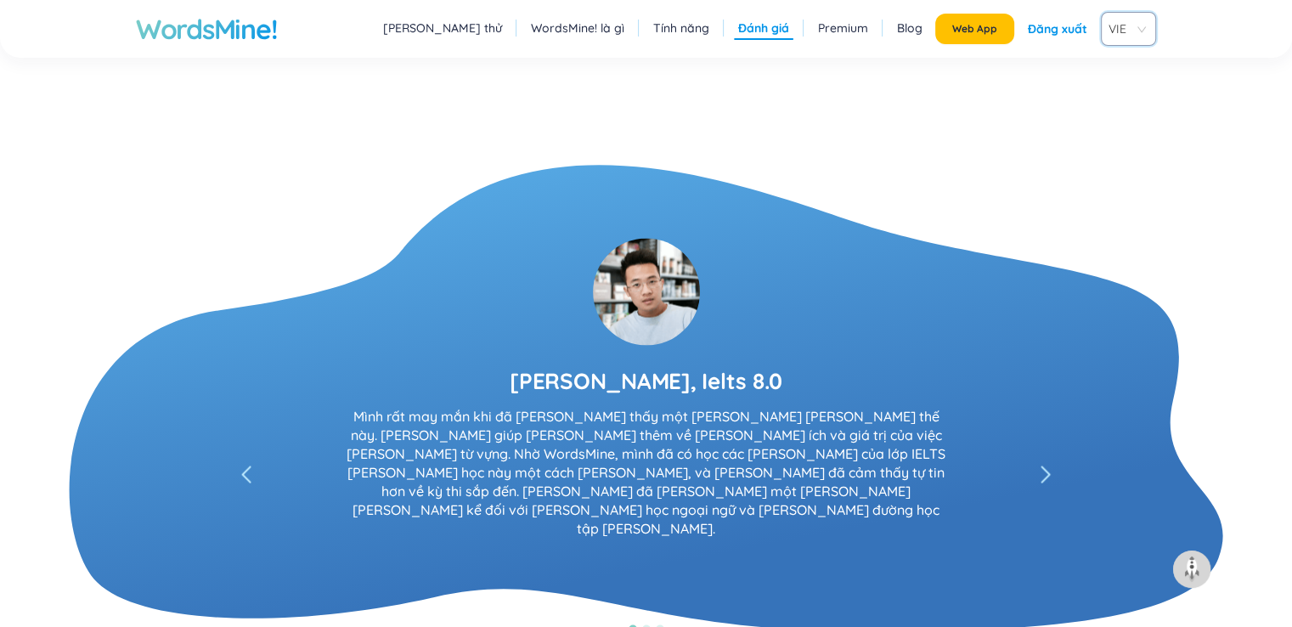
click at [1081, 33] on div "Đăng xuất" at bounding box center [1057, 29] width 59 height 31
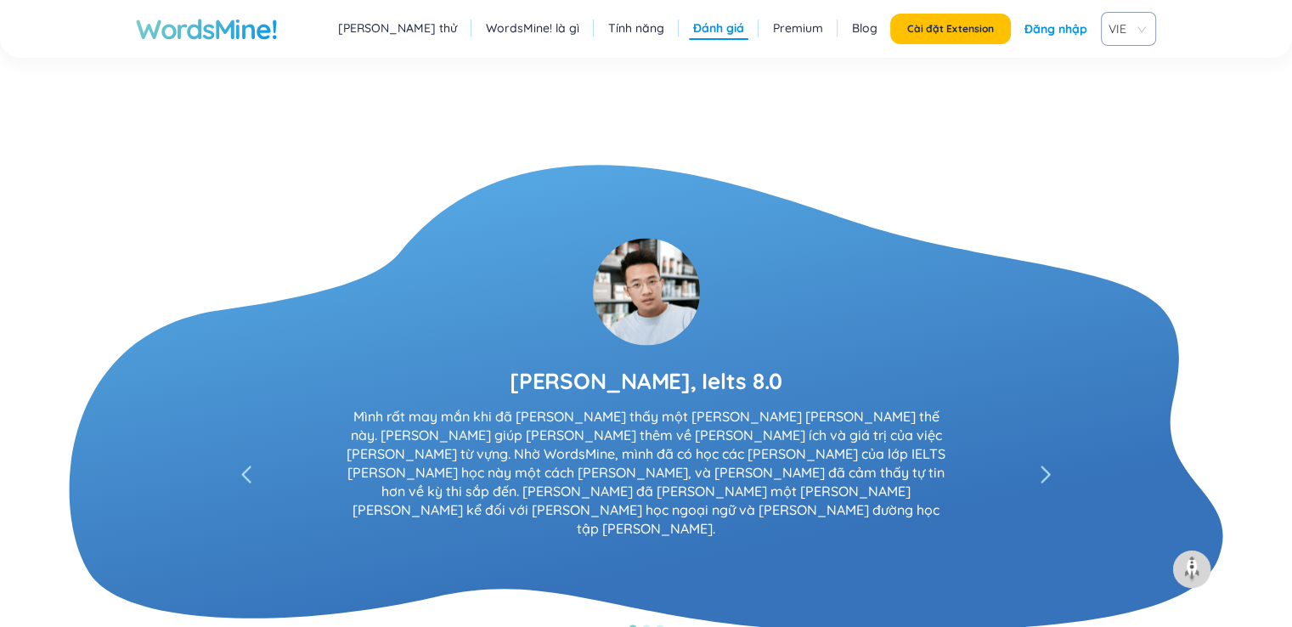
click at [1081, 33] on link "Đăng nhập" at bounding box center [1055, 29] width 63 height 31
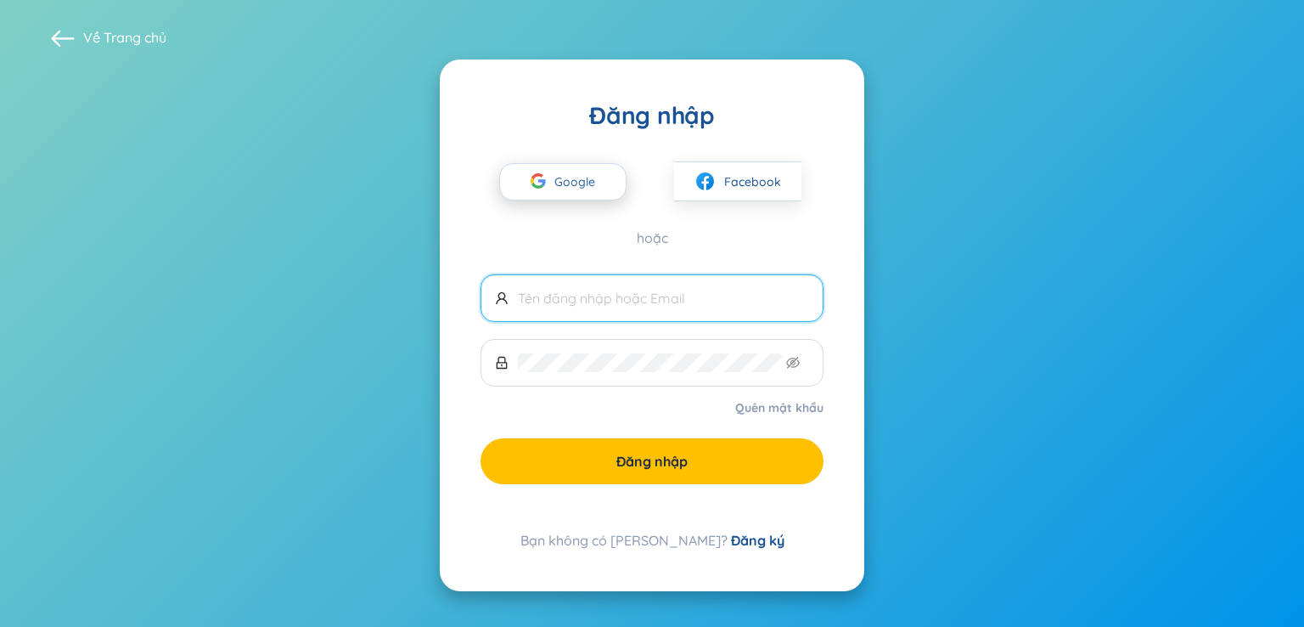
click at [590, 196] on span "Google" at bounding box center [579, 182] width 49 height 36
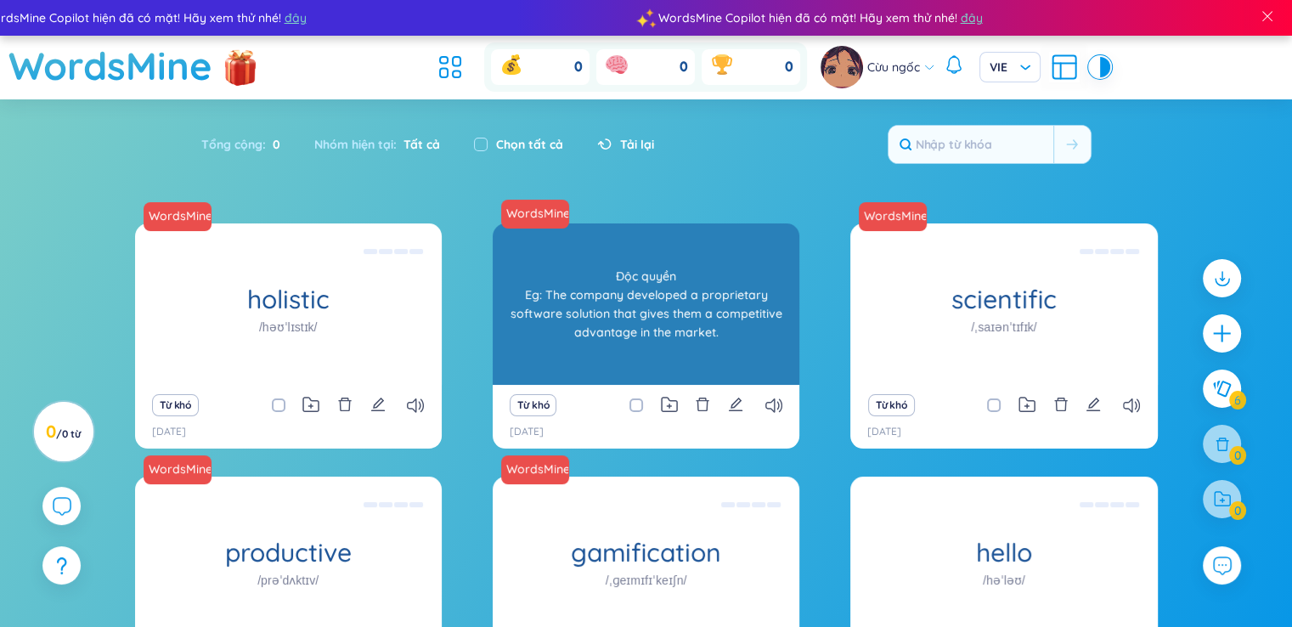
click at [722, 225] on div "WordsMine proprietary /prəˈpraɪəteri/ Độc quyền Eg: The company developed a pro…" at bounding box center [646, 303] width 307 height 161
